Goal: Transaction & Acquisition: Subscribe to service/newsletter

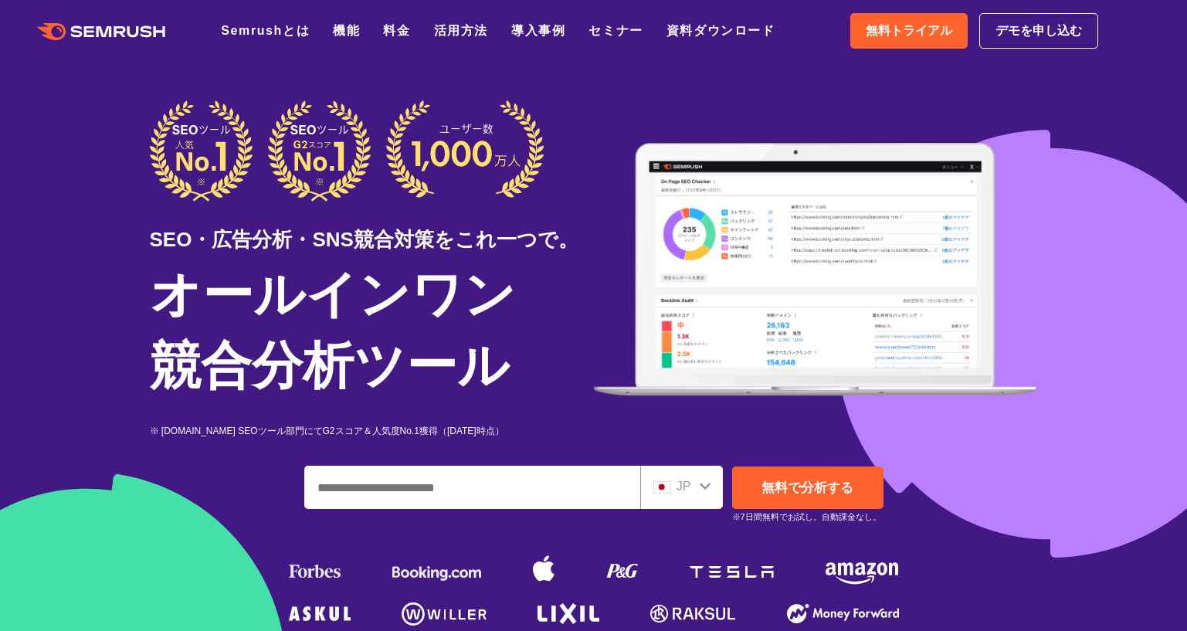
click at [694, 492] on div "JP" at bounding box center [677, 486] width 49 height 20
click at [699, 485] on icon at bounding box center [705, 486] width 12 height 12
click at [676, 488] on div "JP" at bounding box center [677, 486] width 49 height 20
click at [696, 490] on div "JP" at bounding box center [677, 486] width 49 height 20
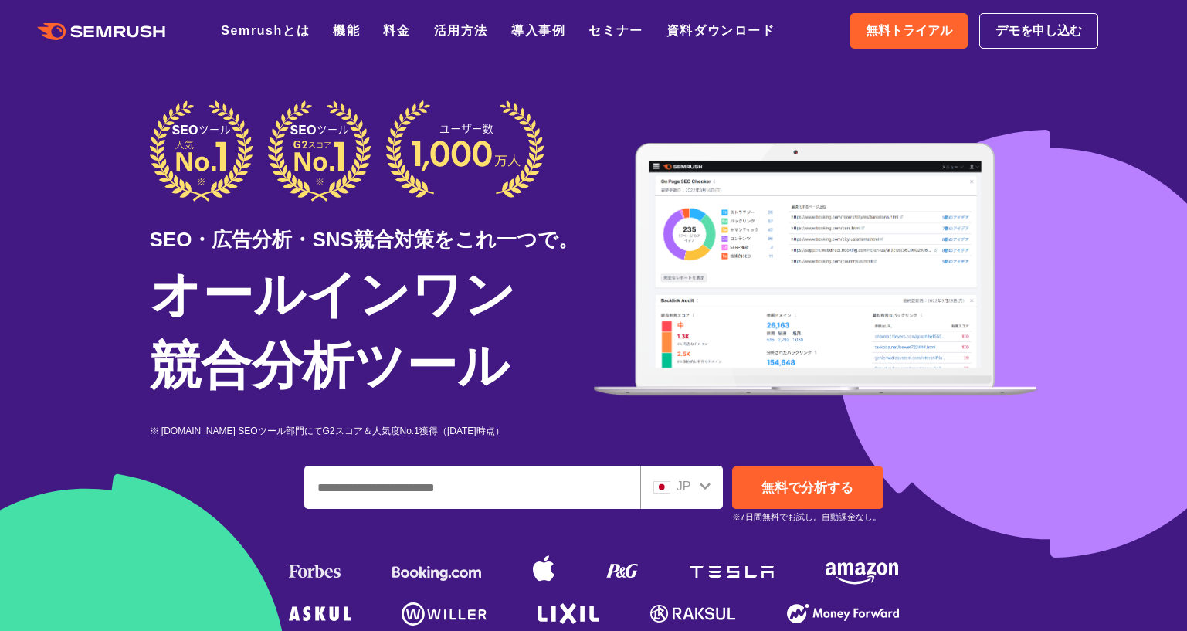
click at [535, 480] on input "ドメイン、キーワードまたはURLを入力してください" at bounding box center [472, 487] width 334 height 42
click at [484, 495] on input "ドメイン、キーワードまたはURLを入力してください" at bounding box center [472, 487] width 334 height 42
paste input "**********"
type input "**********"
click at [810, 495] on span "無料で分析する" at bounding box center [807, 487] width 92 height 15
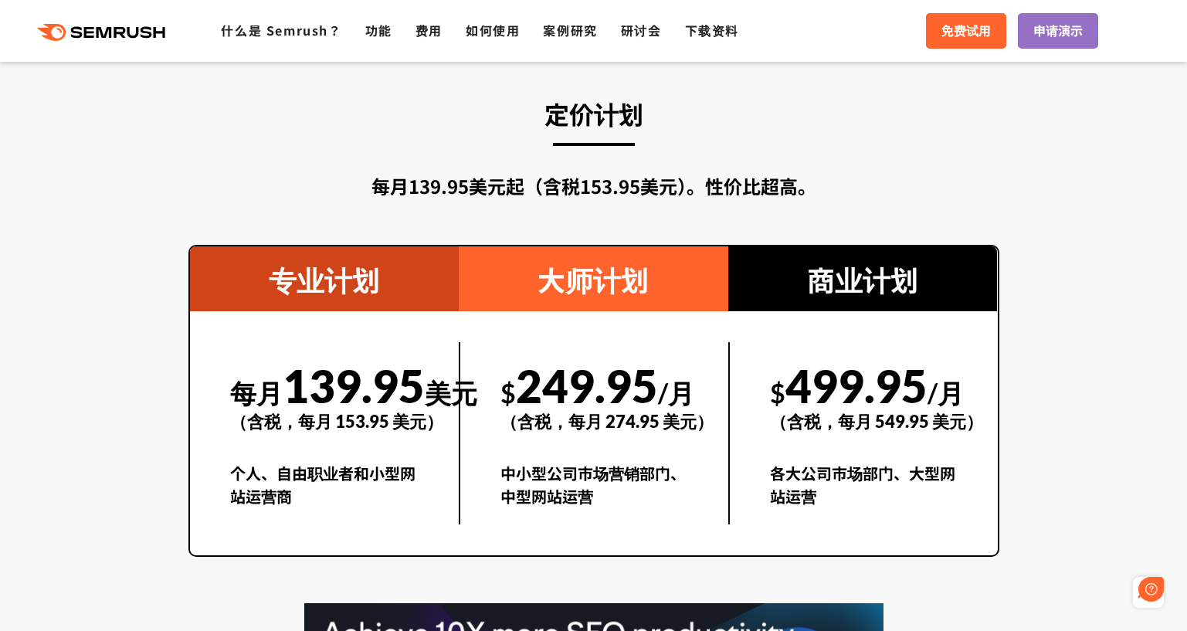
scroll to position [2730, 0]
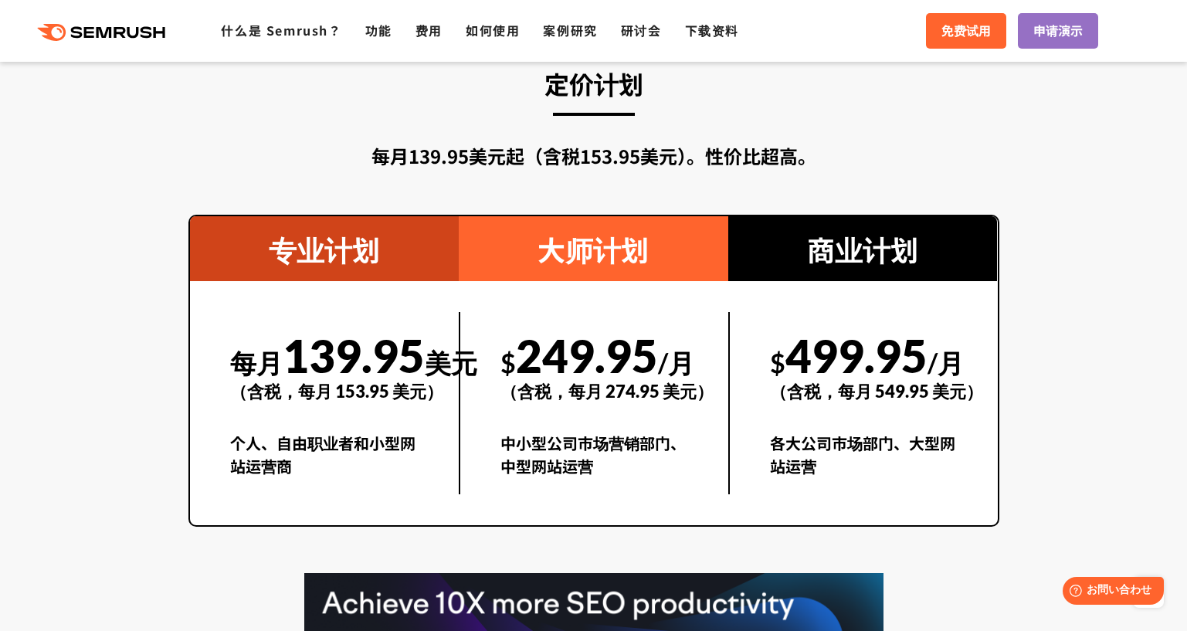
click at [1059, 207] on section "定价计划 每月139.95美元起（含税153.95美元）。性价比超高。 专业计划 每月 139.95 美元 （含税，每月 153.95 美元） 个人、自由职业…" at bounding box center [593, 425] width 1187 height 864
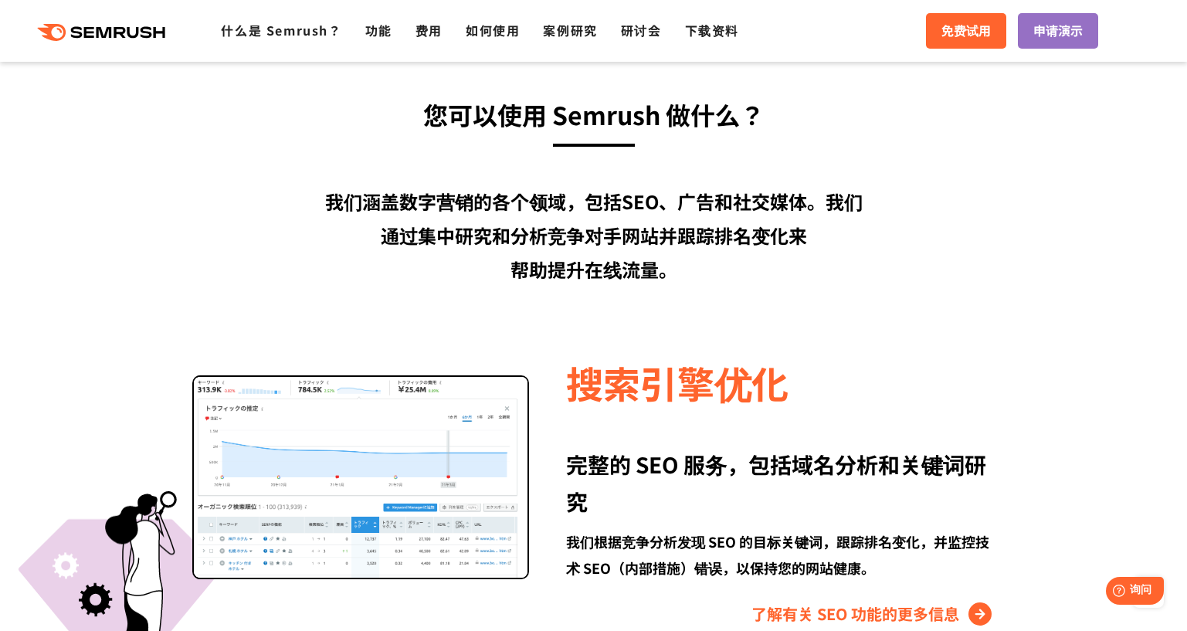
scroll to position [954, 0]
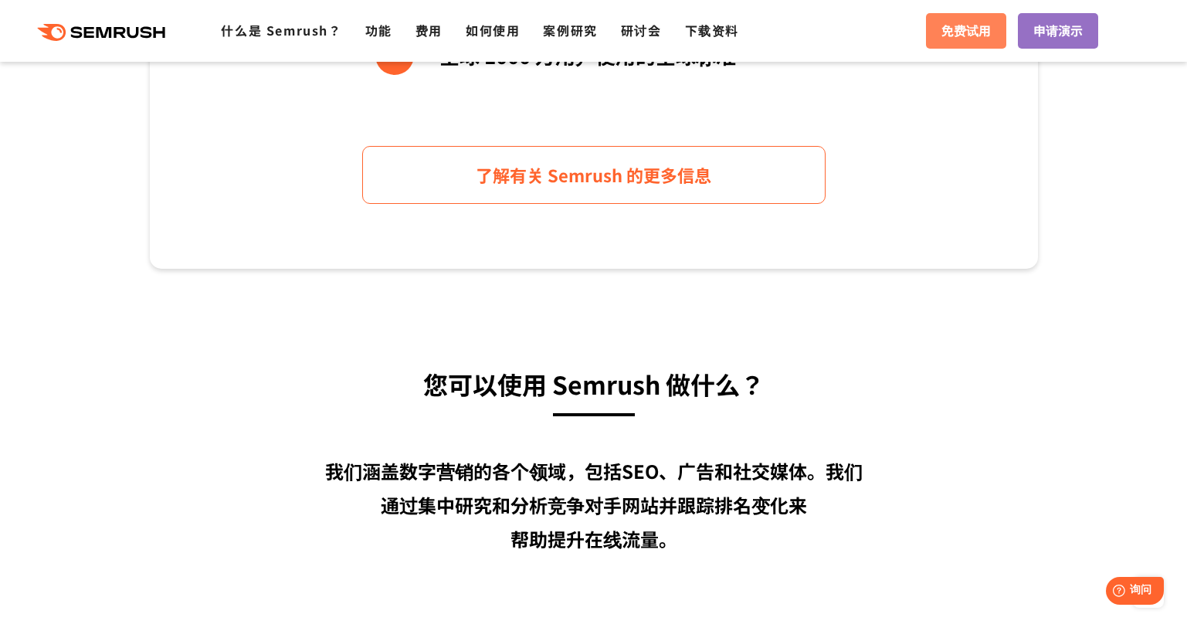
click at [949, 40] on span "免费试用" at bounding box center [965, 31] width 49 height 20
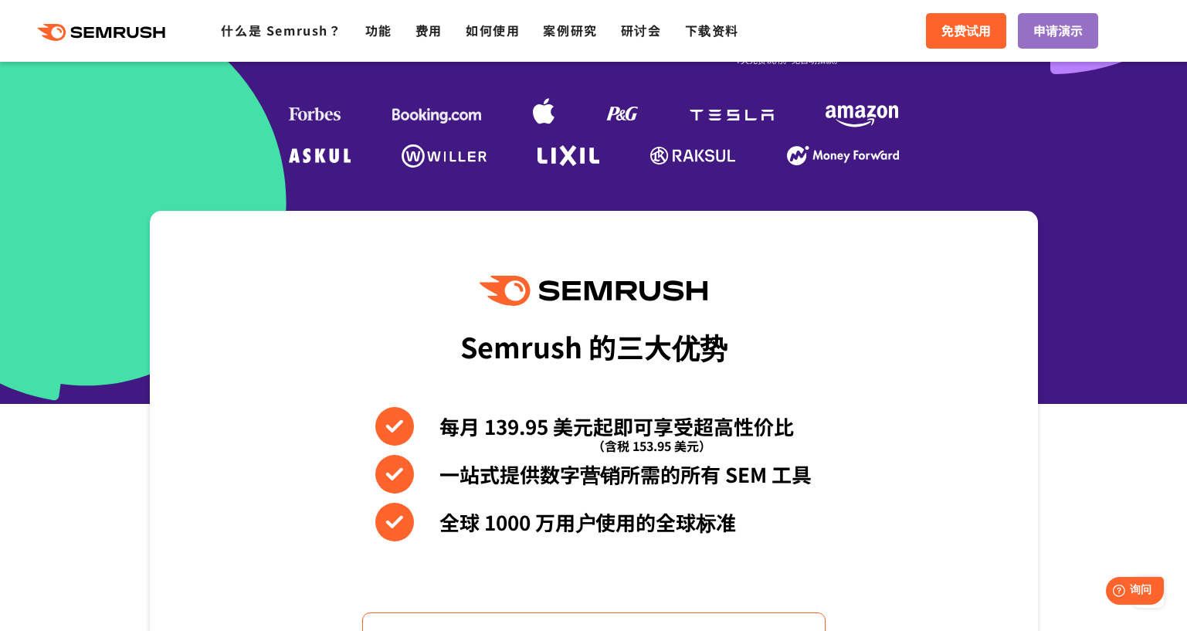
scroll to position [181, 0]
